Goal: Transaction & Acquisition: Purchase product/service

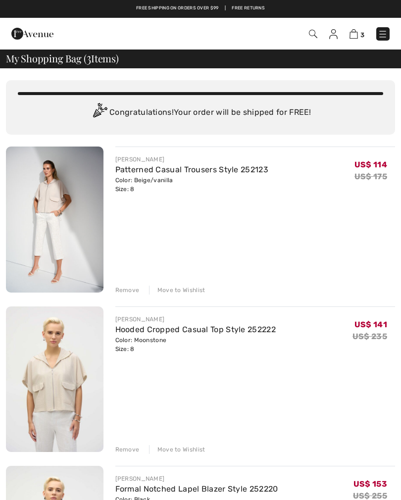
click at [383, 34] on img at bounding box center [383, 34] width 10 height 10
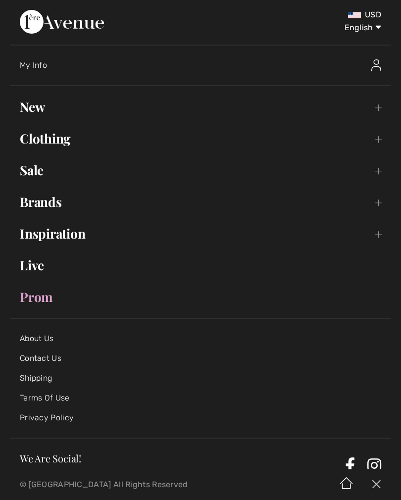
click at [42, 174] on link "Sale Toggle submenu" at bounding box center [200, 170] width 381 height 22
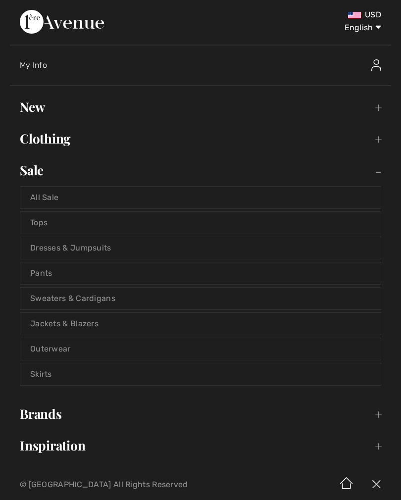
click at [145, 201] on link "All Sale" at bounding box center [200, 198] width 360 height 22
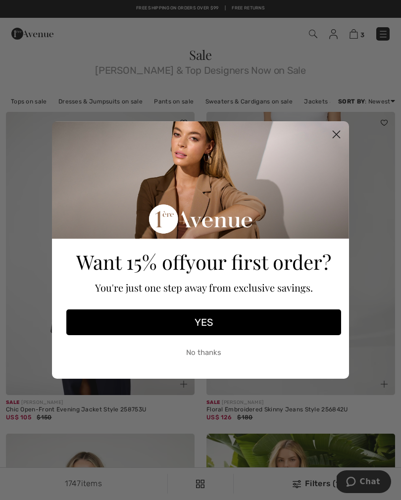
click at [338, 135] on circle "Close dialog" at bounding box center [336, 134] width 16 height 16
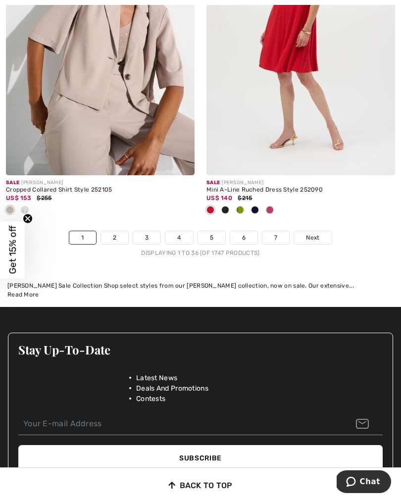
scroll to position [5921, 0]
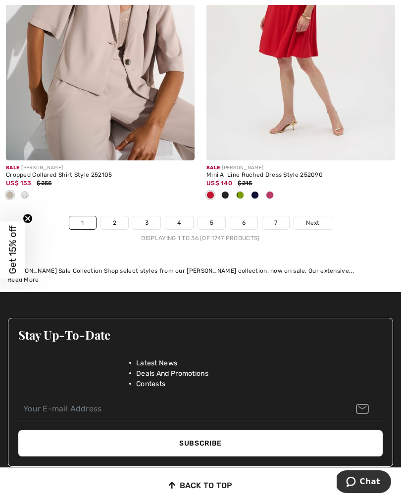
click at [308, 222] on link "Next" at bounding box center [312, 222] width 37 height 13
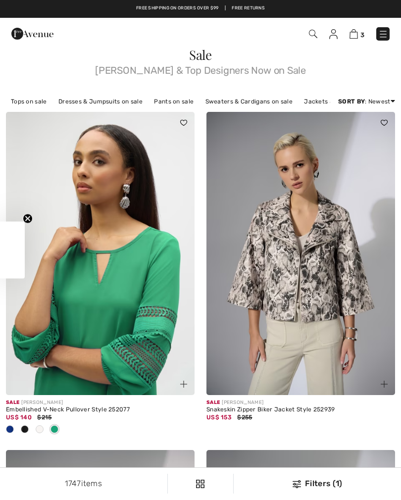
checkbox input "true"
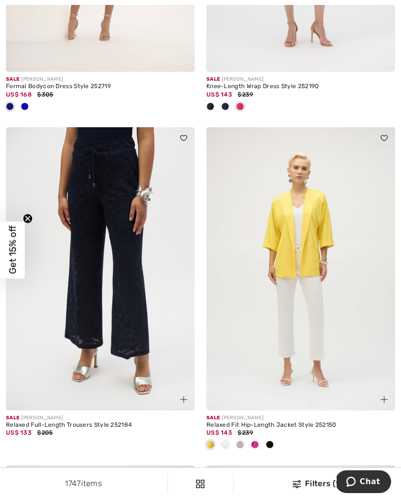
scroll to position [1331, 0]
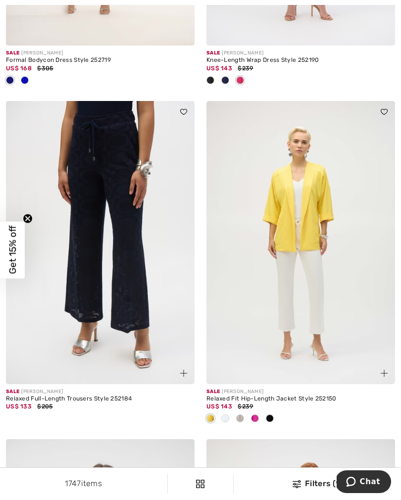
click at [301, 225] on img at bounding box center [300, 242] width 189 height 283
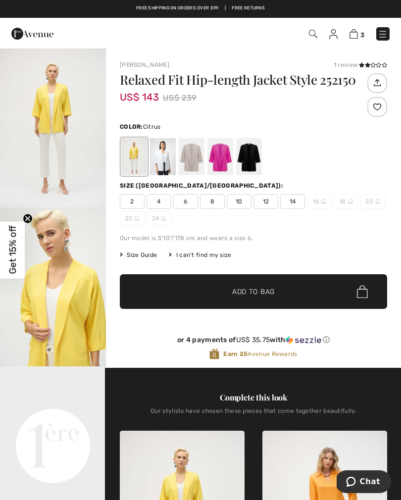
scroll to position [16, 0]
click at [193, 161] on div at bounding box center [192, 156] width 26 height 37
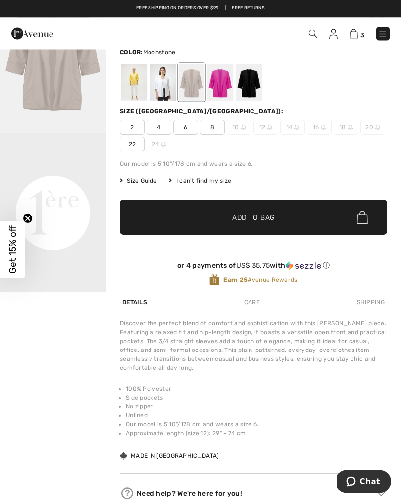
scroll to position [0, 0]
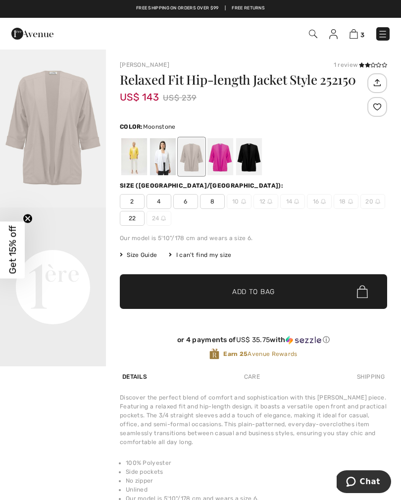
click at [311, 204] on span "16" at bounding box center [319, 201] width 25 height 15
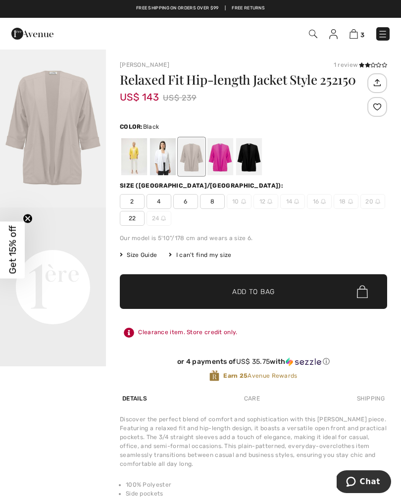
click at [251, 158] on div at bounding box center [249, 156] width 26 height 37
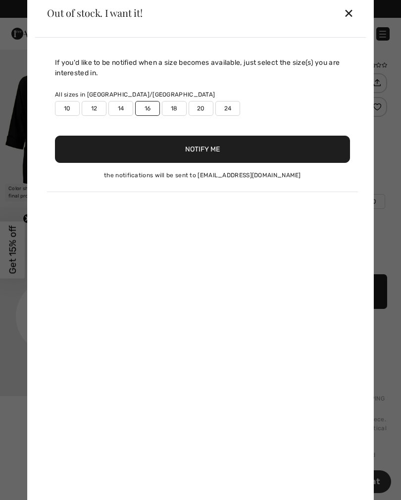
click at [351, 7] on div "✕" at bounding box center [348, 12] width 10 height 21
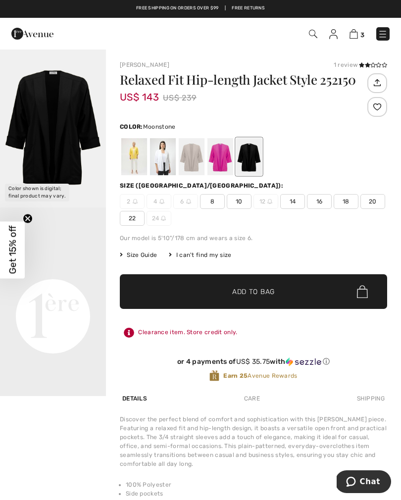
click at [191, 157] on div at bounding box center [192, 156] width 26 height 37
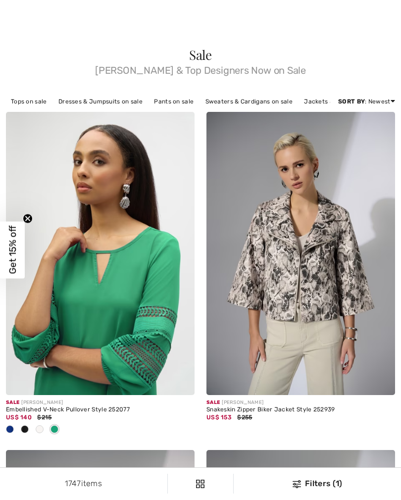
checkbox input "true"
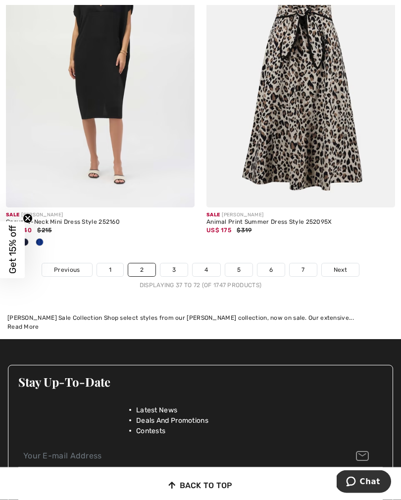
scroll to position [6038, 0]
click at [174, 263] on link "3" at bounding box center [173, 269] width 27 height 13
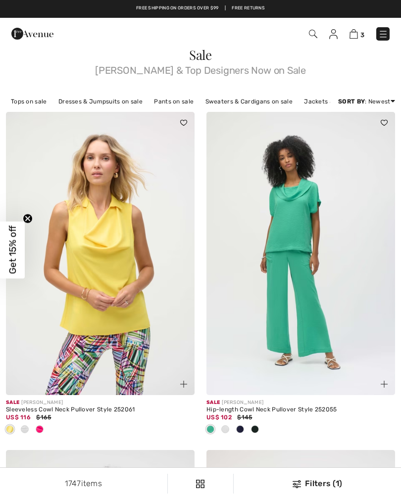
scroll to position [45, 0]
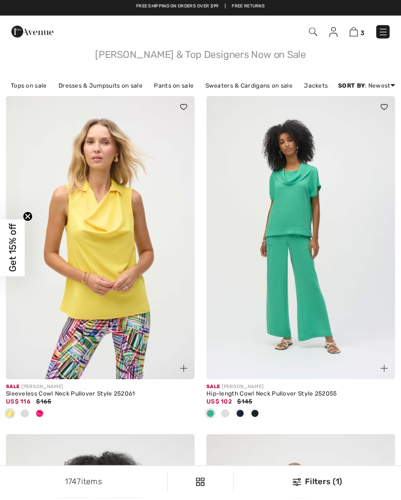
checkbox input "true"
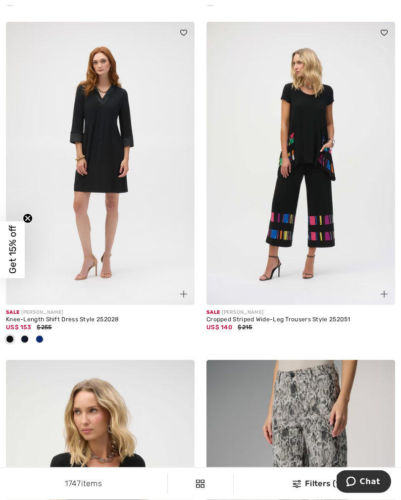
scroll to position [3506, 0]
click at [98, 150] on img at bounding box center [100, 162] width 189 height 283
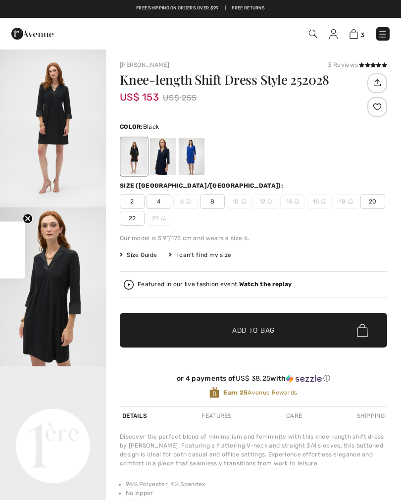
checkbox input "true"
click at [198, 161] on div at bounding box center [192, 156] width 26 height 37
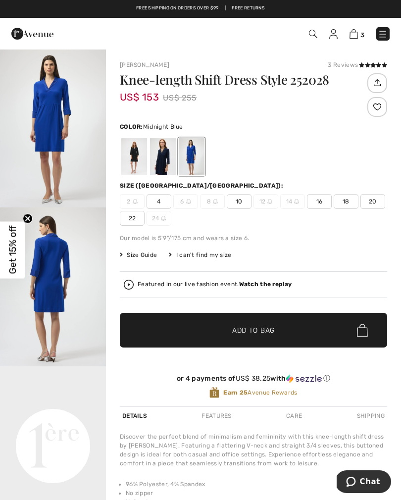
click at [162, 162] on div at bounding box center [163, 156] width 26 height 37
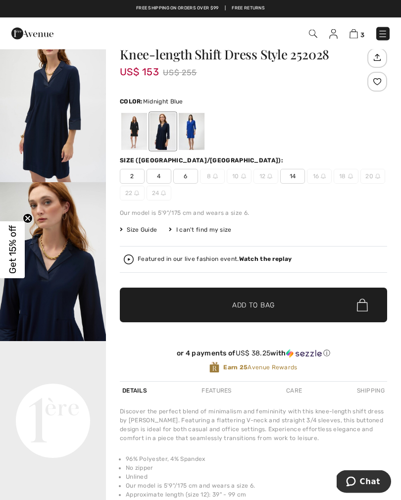
scroll to position [23, 0]
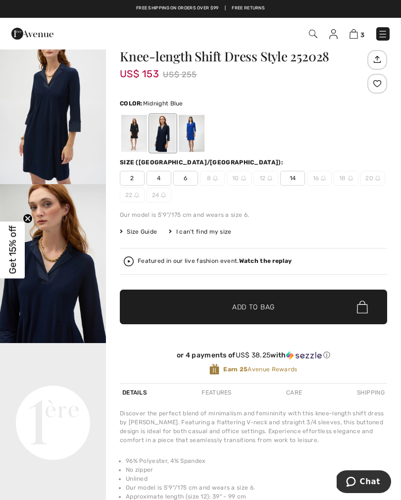
click at [137, 135] on div at bounding box center [134, 133] width 26 height 37
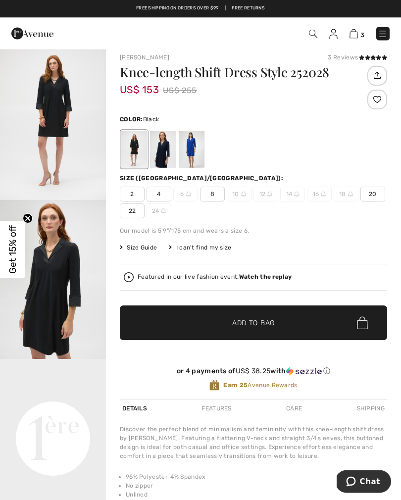
scroll to position [0, 0]
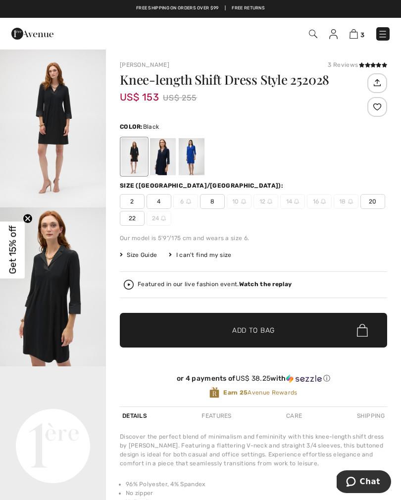
click at [211, 199] on span "8" at bounding box center [212, 201] width 25 height 15
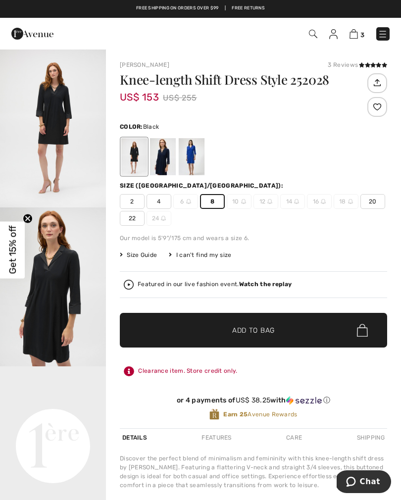
click at [253, 334] on span "Add to Bag" at bounding box center [253, 330] width 43 height 10
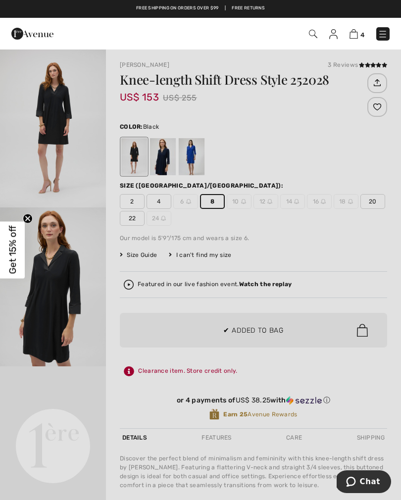
click at [266, 332] on div at bounding box center [200, 250] width 401 height 500
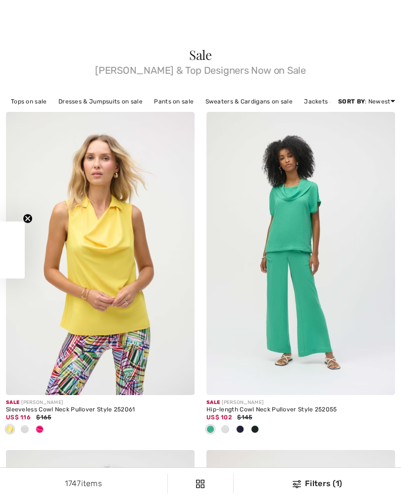
checkbox input "true"
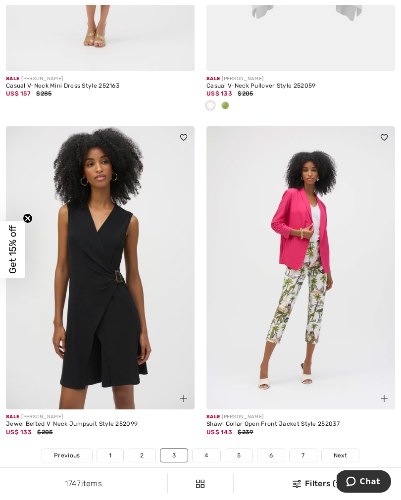
scroll to position [5787, 0]
click at [346, 451] on span "Next" at bounding box center [340, 455] width 13 height 9
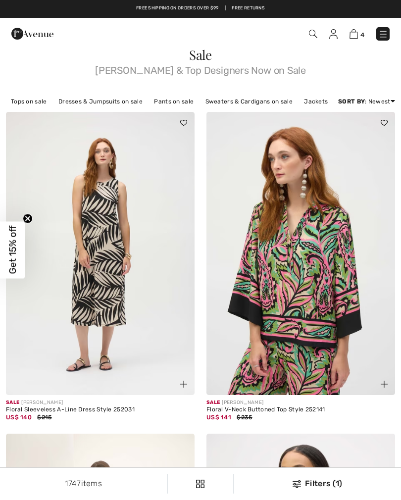
checkbox input "true"
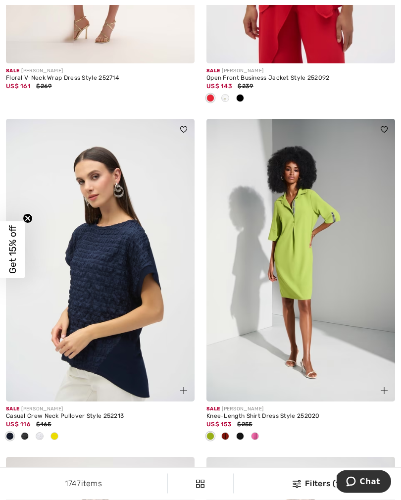
scroll to position [653, 0]
click at [301, 241] on img at bounding box center [300, 260] width 189 height 283
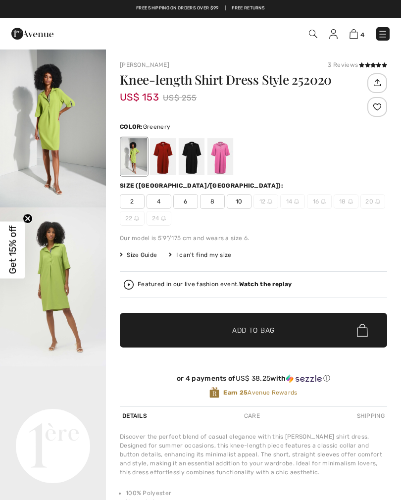
checkbox input "true"
click at [226, 155] on div at bounding box center [220, 156] width 26 height 37
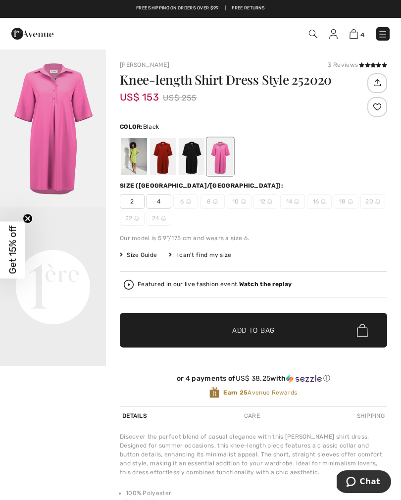
click at [194, 155] on div at bounding box center [192, 156] width 26 height 37
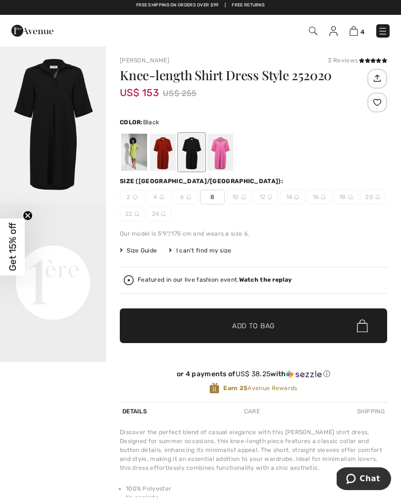
scroll to position [5, 0]
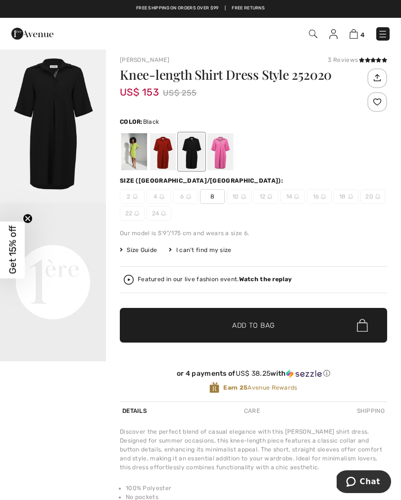
click at [215, 197] on span "8" at bounding box center [212, 196] width 25 height 15
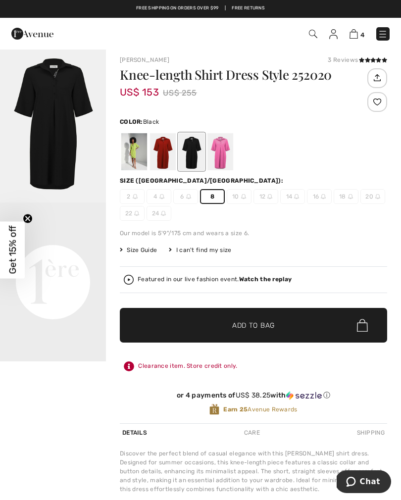
click at [218, 326] on span "✔ Added to Bag" at bounding box center [238, 325] width 60 height 10
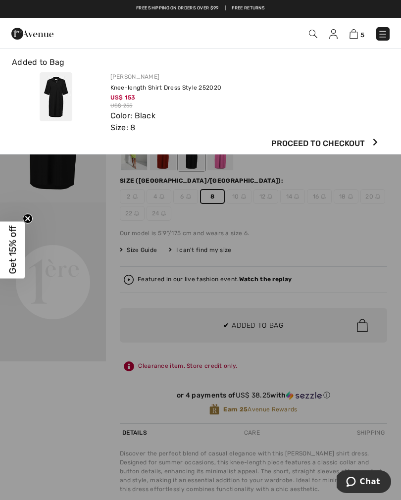
scroll to position [0, 0]
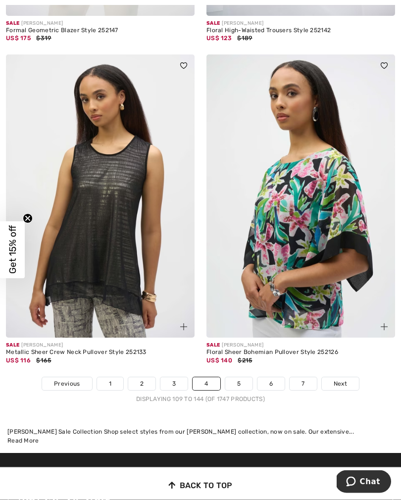
scroll to position [5795, 0]
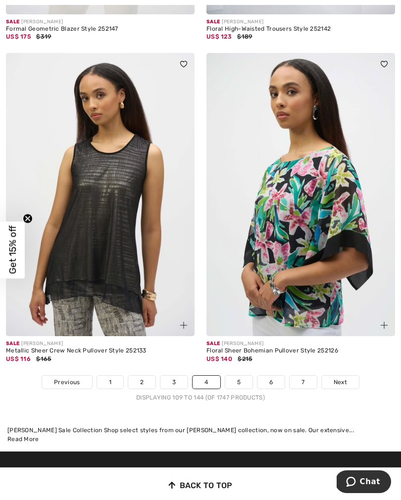
click at [346, 378] on span "Next" at bounding box center [340, 382] width 13 height 9
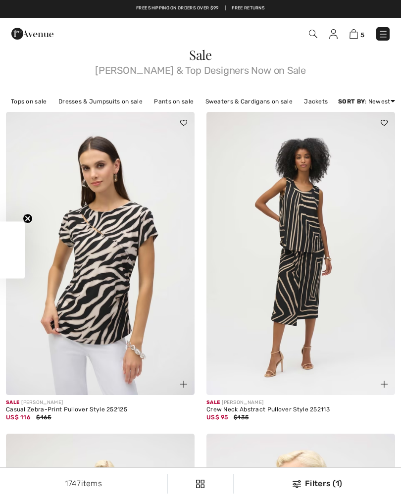
checkbox input "true"
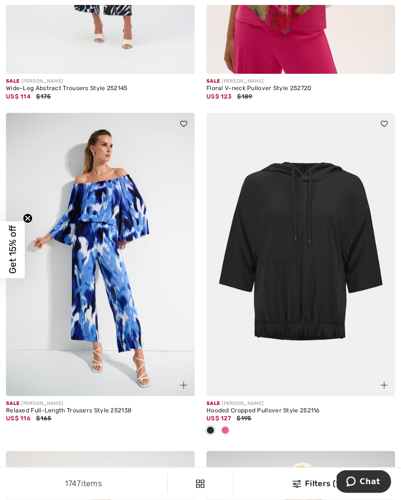
scroll to position [5348, 0]
click at [311, 286] on img at bounding box center [300, 254] width 189 height 283
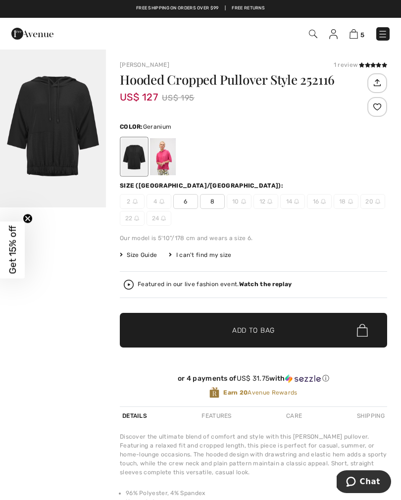
click at [166, 156] on div at bounding box center [163, 156] width 26 height 37
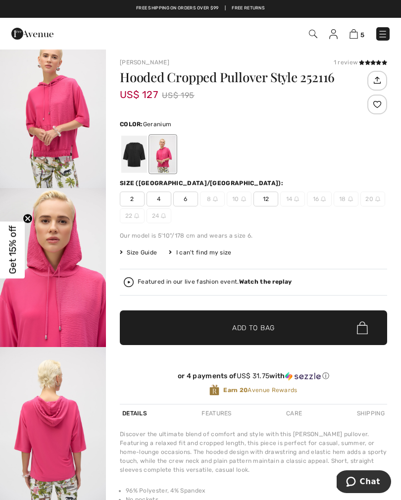
scroll to position [11, 0]
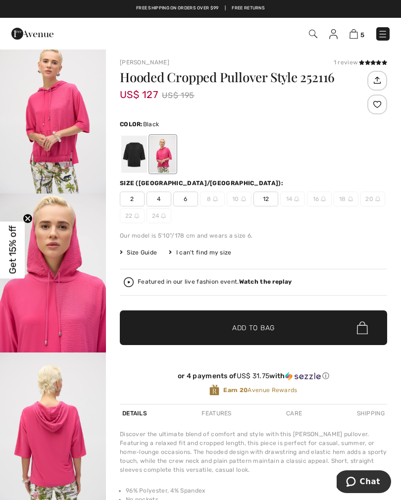
click at [136, 150] on div at bounding box center [134, 154] width 26 height 37
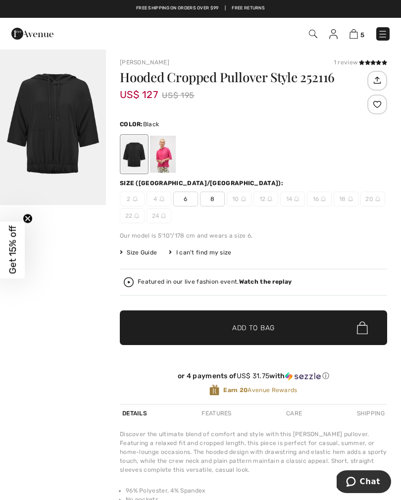
click at [217, 198] on span "8" at bounding box center [212, 199] width 25 height 15
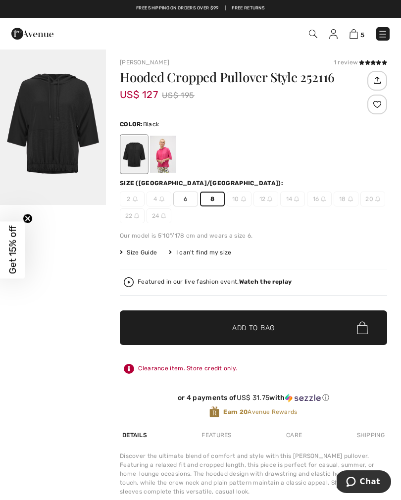
click at [252, 326] on span "Add to Bag" at bounding box center [253, 328] width 43 height 10
click at [0, 0] on div at bounding box center [0, 0] width 0 height 0
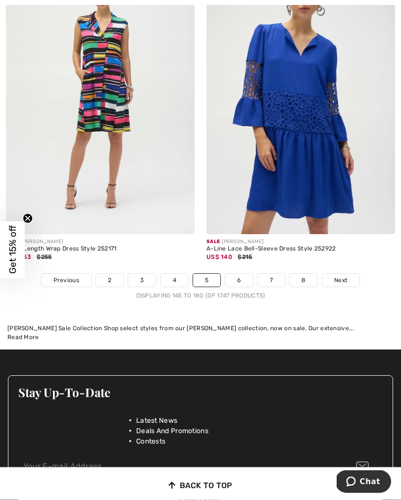
scroll to position [5848, 0]
click at [345, 276] on span "Next" at bounding box center [340, 280] width 13 height 9
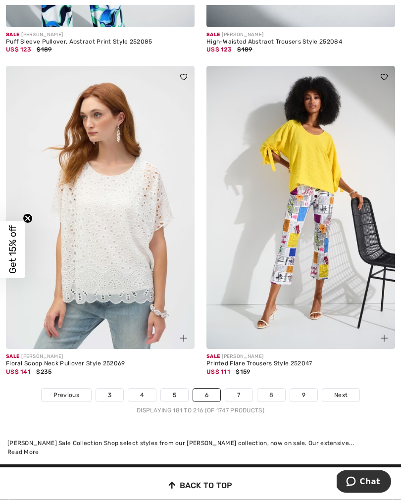
scroll to position [5667, 0]
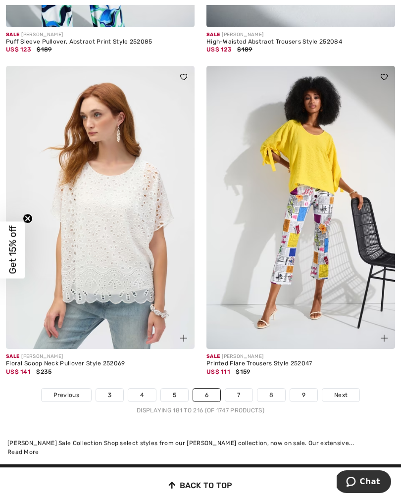
click at [338, 390] on span "Next" at bounding box center [340, 394] width 13 height 9
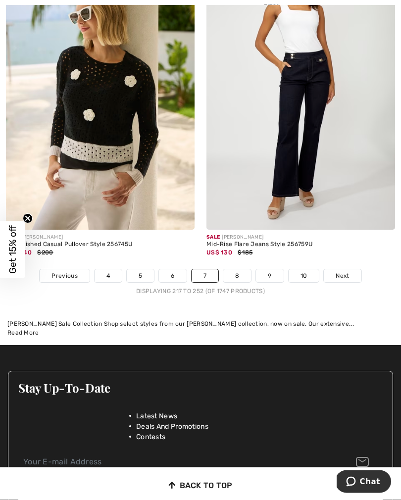
scroll to position [5983, 0]
click at [345, 271] on span "Next" at bounding box center [342, 275] width 13 height 9
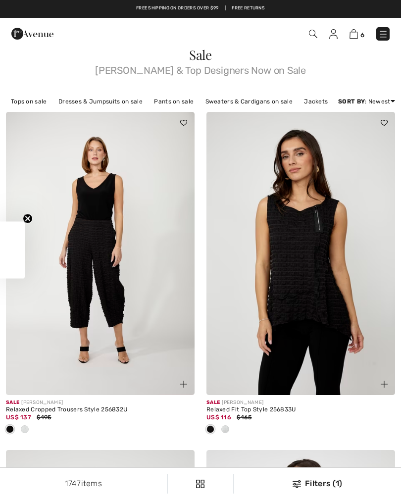
checkbox input "true"
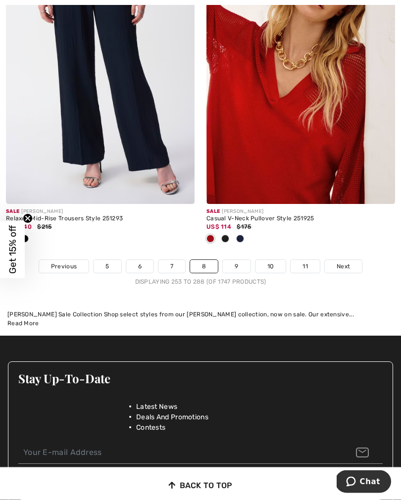
scroll to position [5927, 0]
click at [344, 262] on span "Next" at bounding box center [342, 266] width 13 height 9
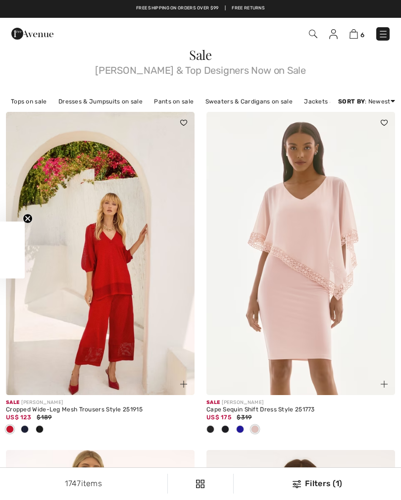
checkbox input "true"
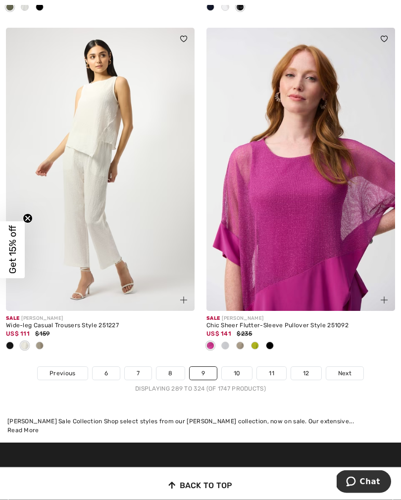
scroll to position [5950, 0]
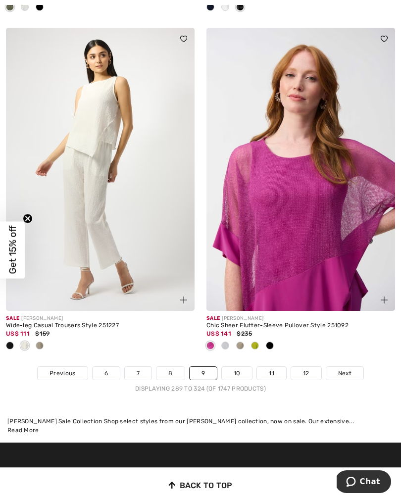
click at [349, 367] on link "Next" at bounding box center [344, 373] width 37 height 13
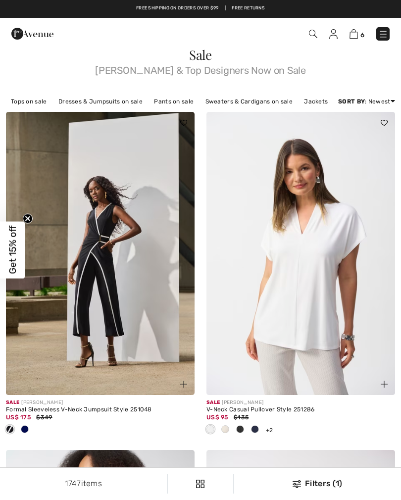
checkbox input "true"
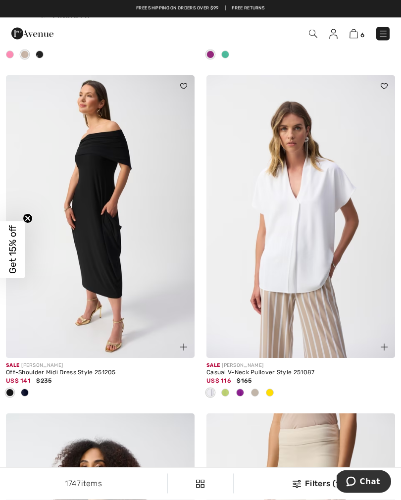
scroll to position [1045, 0]
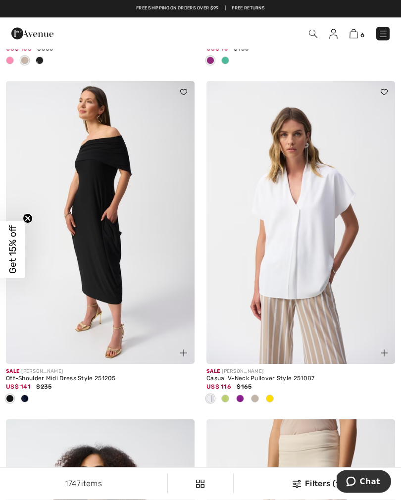
click at [309, 253] on img at bounding box center [300, 223] width 189 height 283
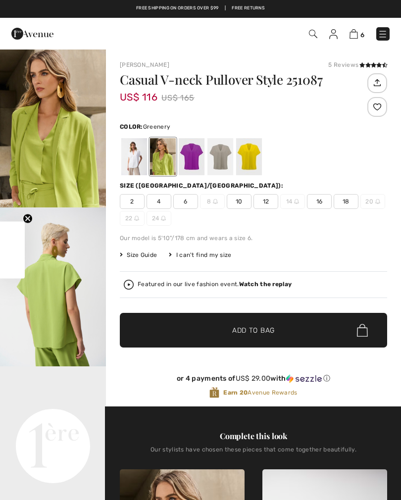
checkbox input "true"
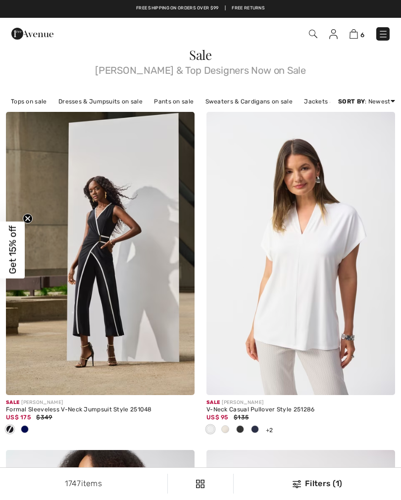
checkbox input "true"
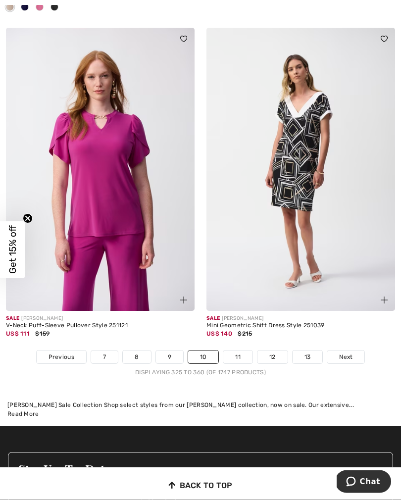
scroll to position [5951, 0]
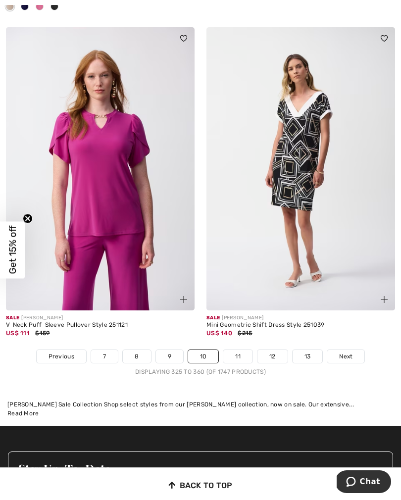
click at [353, 350] on link "Next" at bounding box center [345, 356] width 37 height 13
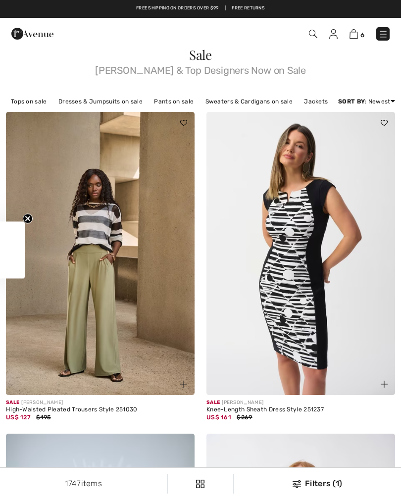
checkbox input "true"
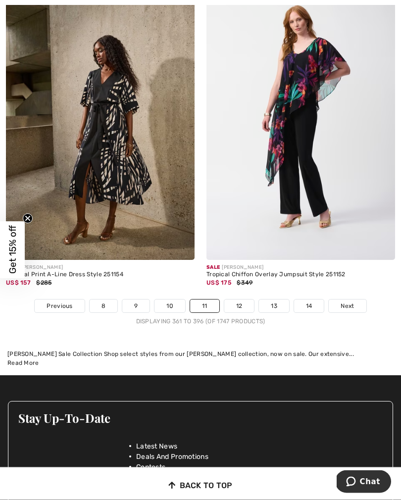
scroll to position [5803, 0]
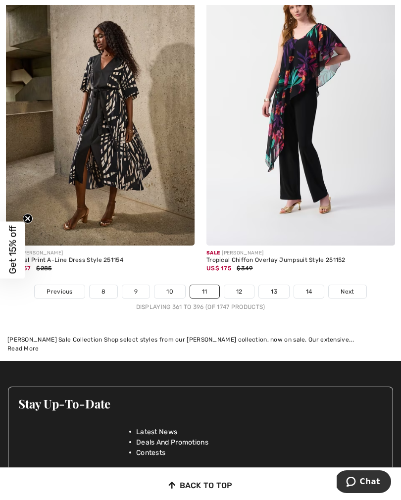
click at [347, 287] on span "Next" at bounding box center [346, 291] width 13 height 9
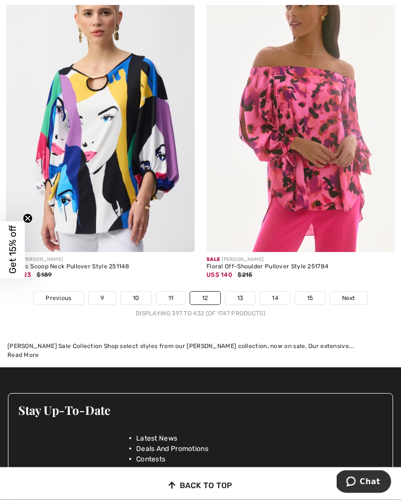
scroll to position [5911, 0]
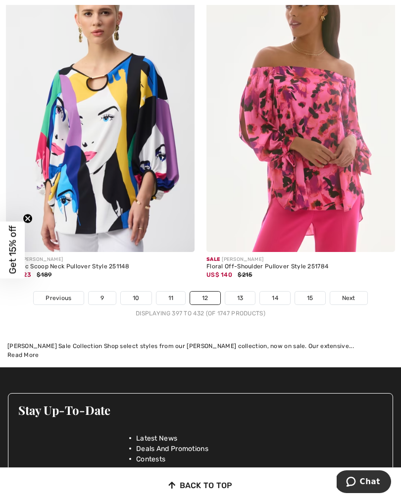
click at [351, 293] on span "Next" at bounding box center [348, 297] width 13 height 9
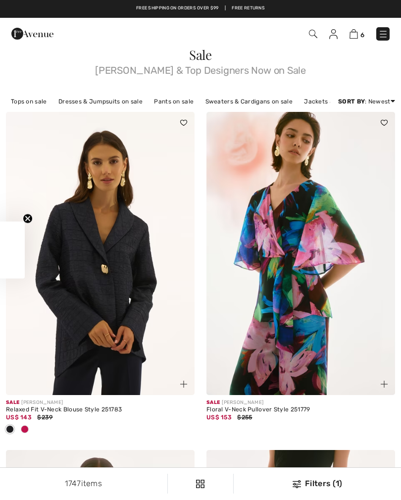
checkbox input "true"
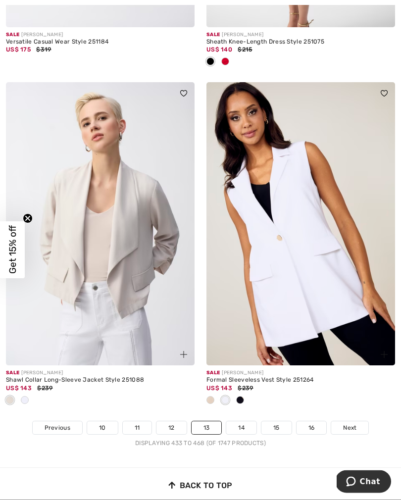
scroll to position [5831, 0]
click at [347, 423] on span "Next" at bounding box center [349, 427] width 13 height 9
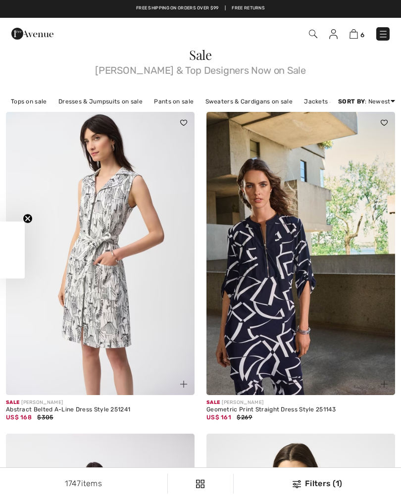
checkbox input "true"
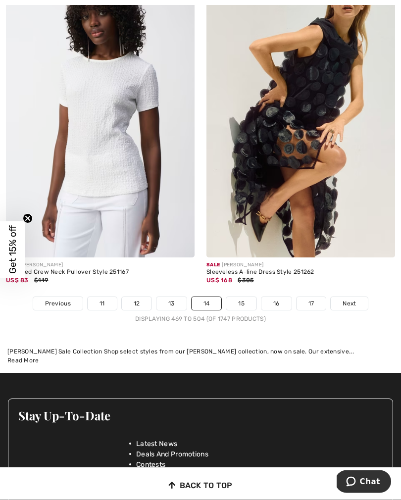
scroll to position [5972, 0]
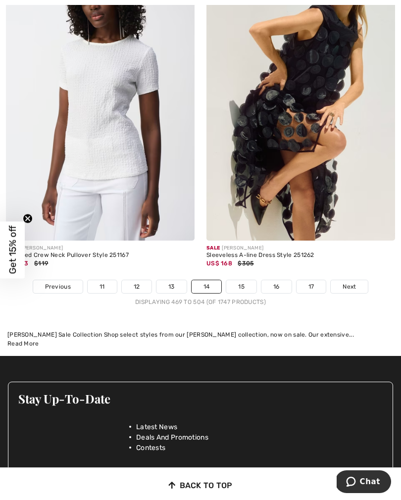
click at [356, 282] on span "Next" at bounding box center [348, 286] width 13 height 9
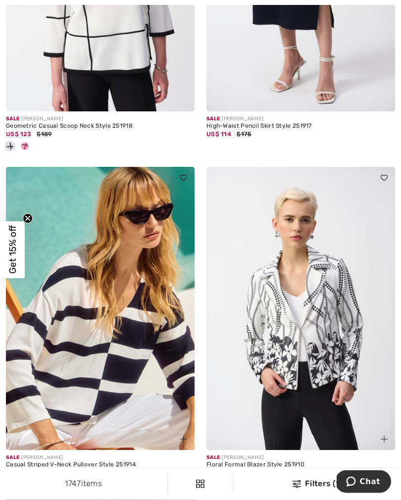
scroll to position [4350, 0]
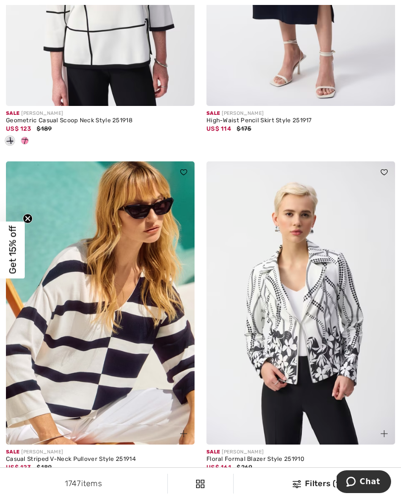
click at [331, 319] on img at bounding box center [300, 302] width 189 height 283
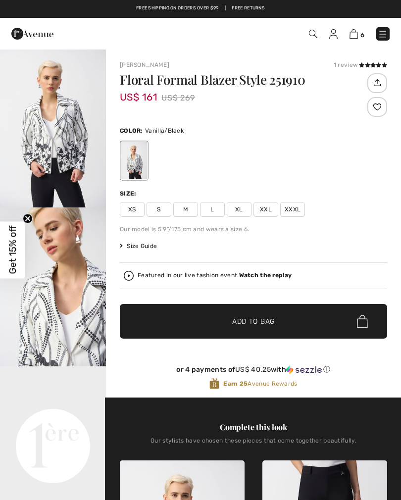
checkbox input "true"
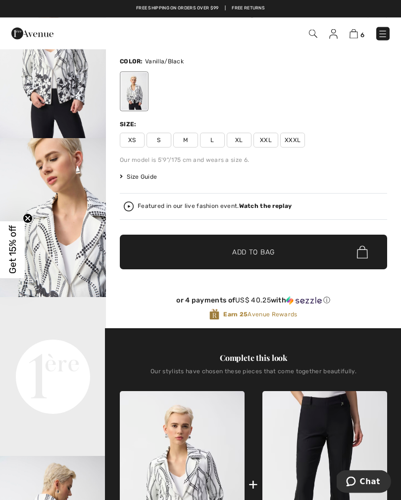
scroll to position [69, 0]
click at [183, 137] on span "M" at bounding box center [185, 140] width 25 height 15
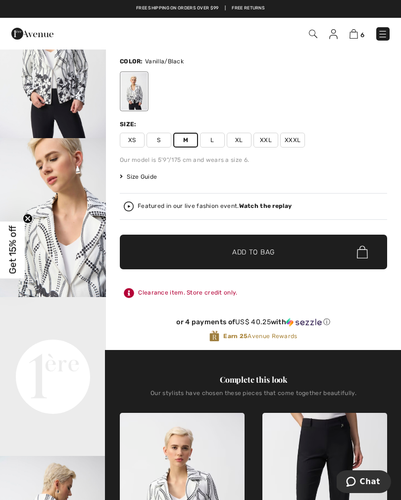
click at [266, 255] on span "Add to Bag" at bounding box center [253, 252] width 43 height 10
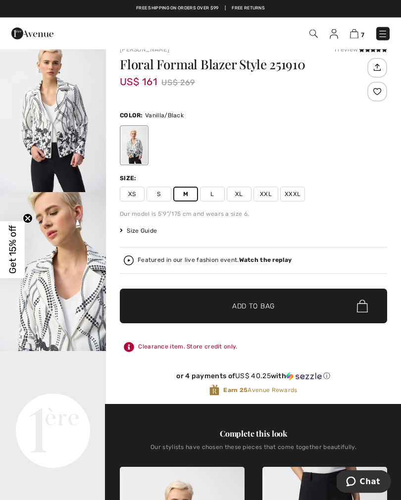
scroll to position [0, 0]
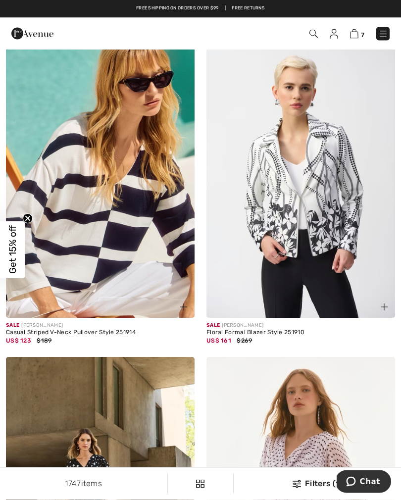
scroll to position [4475, 0]
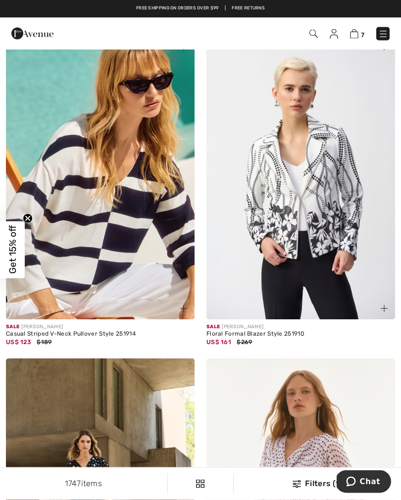
click at [99, 243] on img at bounding box center [100, 178] width 189 height 283
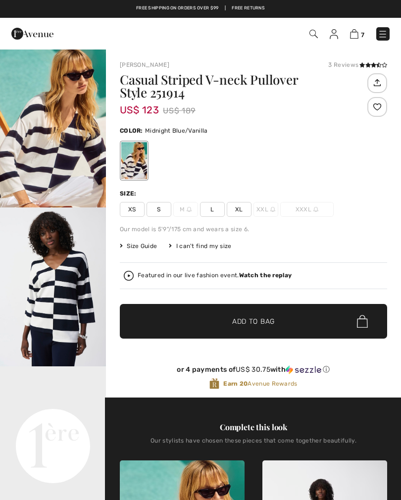
checkbox input "true"
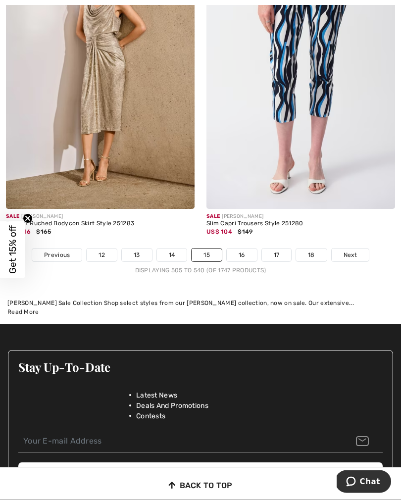
scroll to position [5873, 0]
click at [350, 250] on span "Next" at bounding box center [349, 254] width 13 height 9
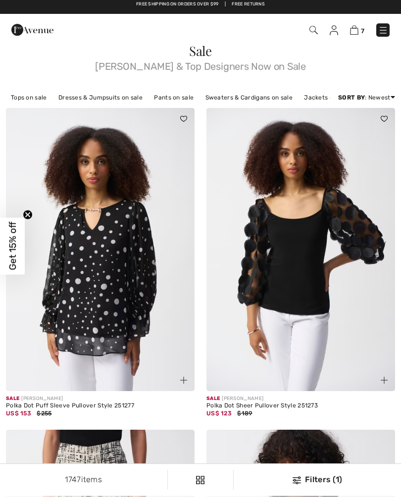
checkbox input "true"
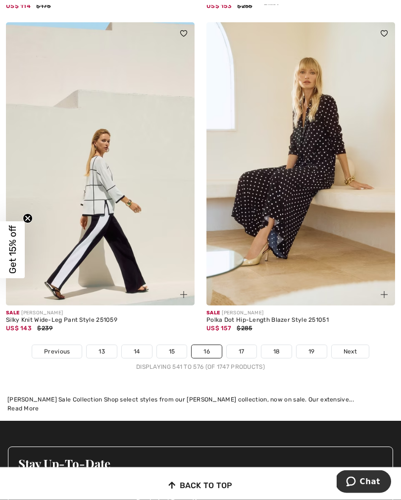
scroll to position [5727, 0]
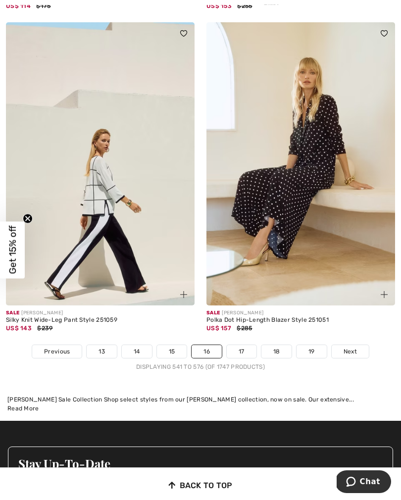
click at [352, 347] on span "Next" at bounding box center [349, 351] width 13 height 9
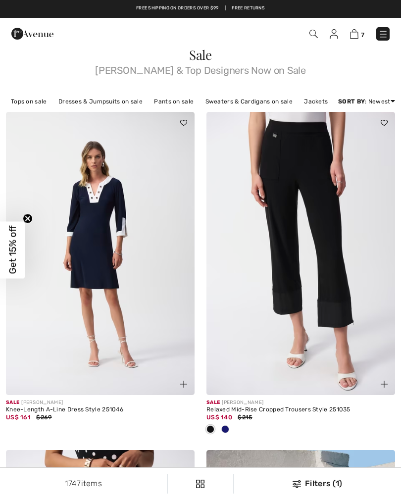
checkbox input "true"
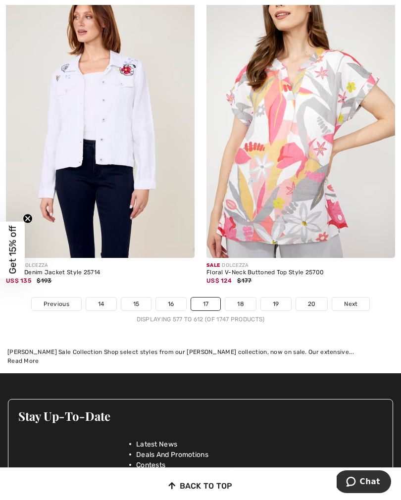
scroll to position [5923, 0]
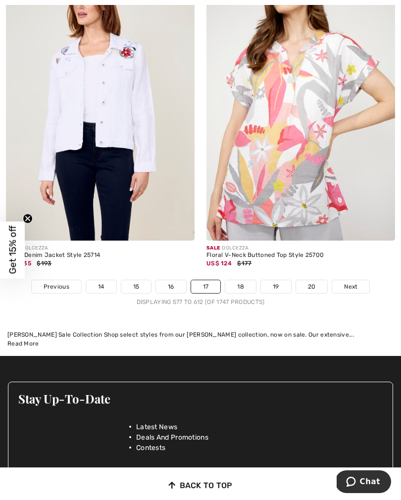
click at [353, 282] on span "Next" at bounding box center [350, 286] width 13 height 9
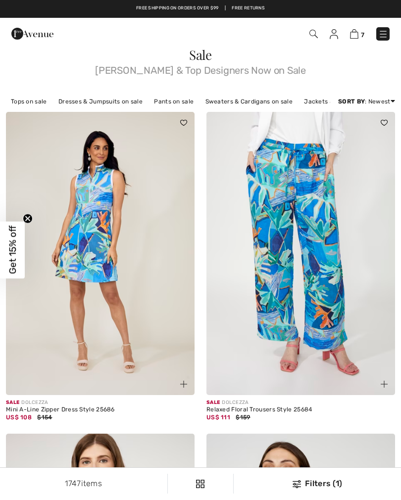
checkbox input "true"
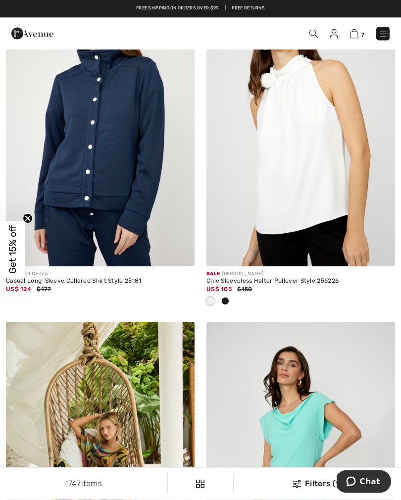
scroll to position [450, 0]
click at [357, 38] on img at bounding box center [354, 33] width 8 height 9
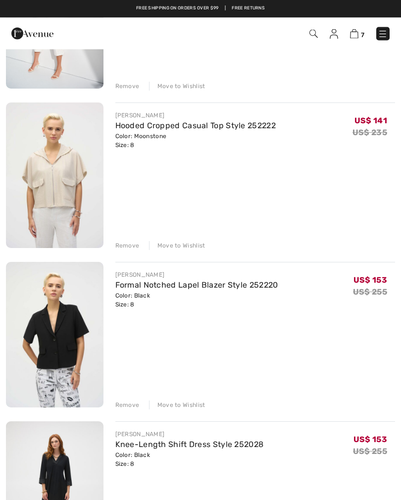
scroll to position [200, 0]
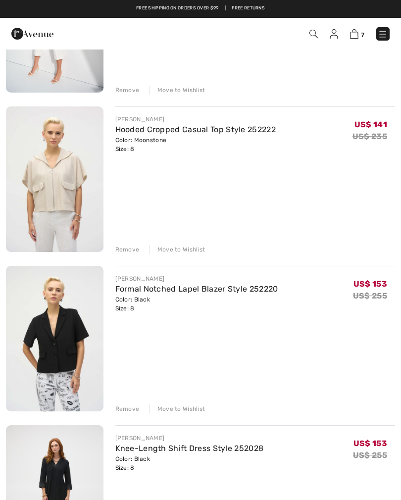
click at [128, 250] on div "Remove" at bounding box center [127, 249] width 24 height 9
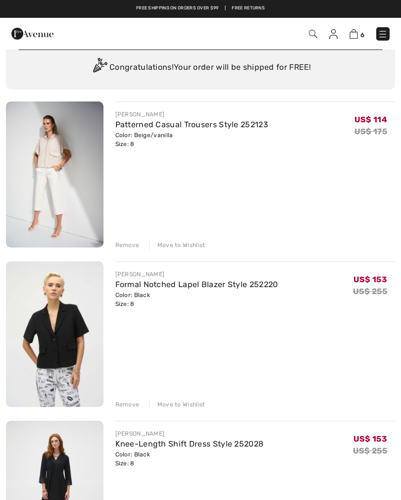
scroll to position [42, 0]
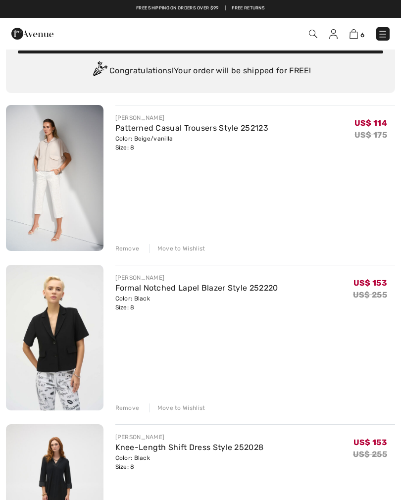
click at [130, 248] on div "Remove" at bounding box center [127, 248] width 24 height 9
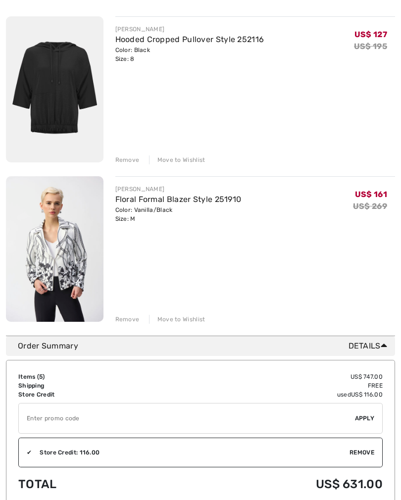
scroll to position [609, 0]
click at [360, 416] on span "Apply" at bounding box center [365, 417] width 20 height 9
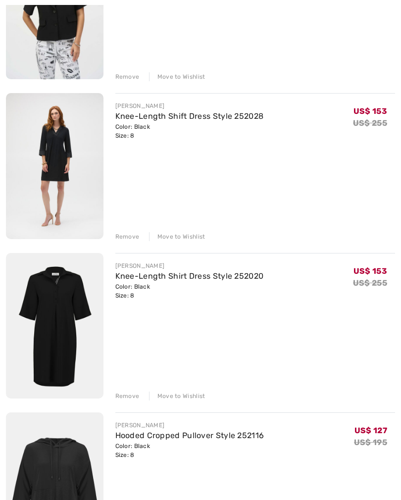
scroll to position [218, 0]
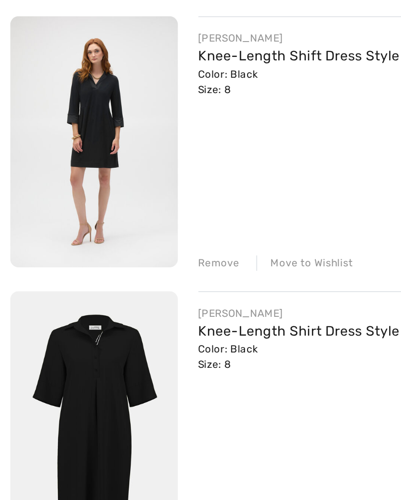
click at [129, 227] on div "Remove" at bounding box center [127, 231] width 24 height 9
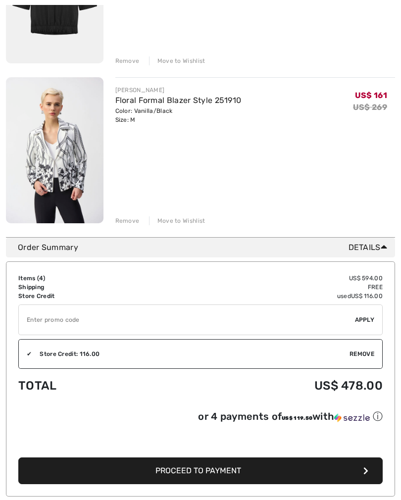
scroll to position [549, 0]
